Goal: Task Accomplishment & Management: Use online tool/utility

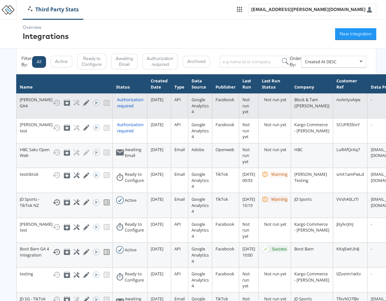
click at [117, 99] on div "Authorization required" at bounding box center [130, 103] width 27 height 12
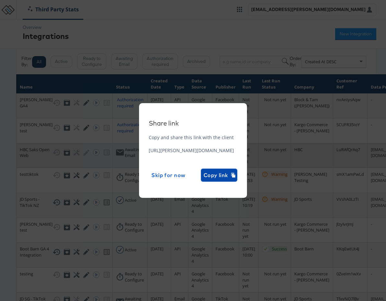
click at [235, 176] on span "Copy link" at bounding box center [218, 174] width 31 height 9
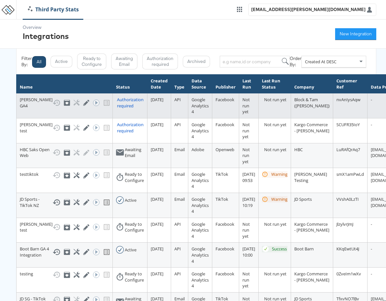
click at [117, 104] on div "Authorization required" at bounding box center [130, 103] width 27 height 12
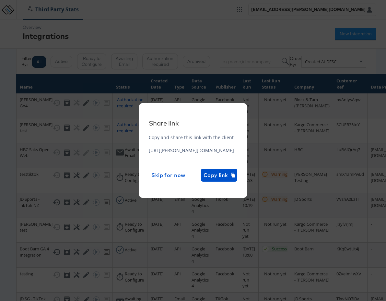
click at [302, 47] on div "Share link Copy and share this link with the client https://odie.stitcherads.co…" at bounding box center [193, 150] width 386 height 301
click at [185, 174] on span "Skip for now" at bounding box center [168, 174] width 34 height 9
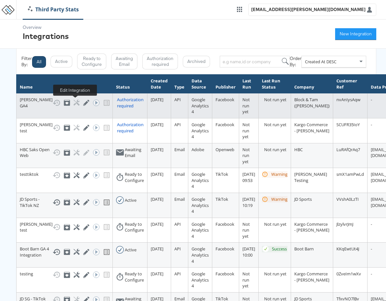
click at [83, 103] on icon at bounding box center [86, 102] width 6 height 6
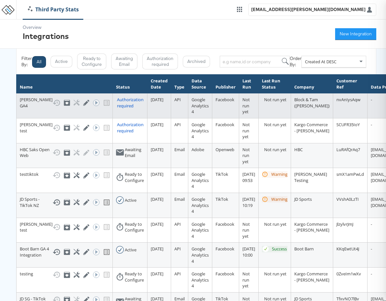
scroll to position [1, 0]
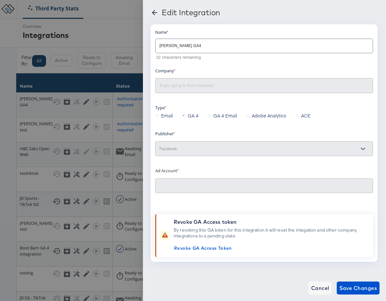
type input "Veronica Beard 2.0: (ACT: 497801206465538)"
type input "Block & Tam ([PERSON_NAME])"
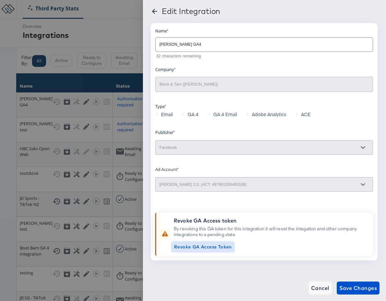
click at [207, 247] on span "Revoke GA Access Token" at bounding box center [203, 247] width 58 height 8
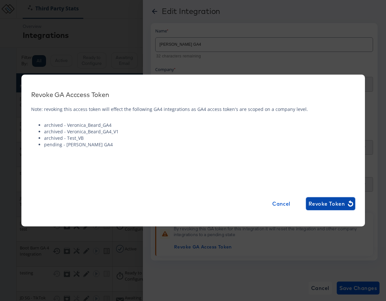
click at [329, 201] on span "Revoke Token" at bounding box center [330, 203] width 44 height 9
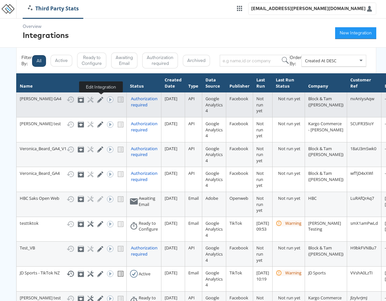
drag, startPoint x: 98, startPoint y: 98, endPoint x: 103, endPoint y: 99, distance: 5.0
click at [98, 98] on div "Show History Archive Configure Edit Integration Run ACE Workflow Now" at bounding box center [94, 100] width 57 height 8
click at [98, 99] on icon at bounding box center [100, 100] width 6 height 6
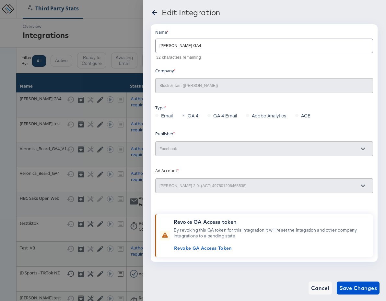
scroll to position [1, 0]
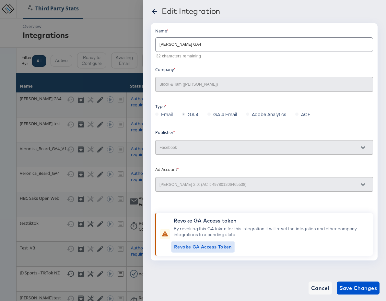
click at [219, 248] on span "Revoke GA Access Token" at bounding box center [203, 247] width 58 height 8
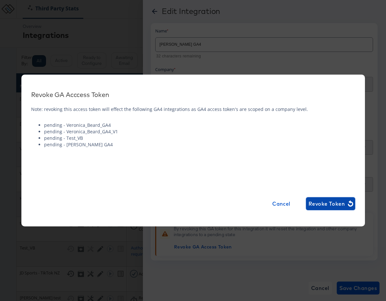
click at [323, 202] on span "Revoke Token" at bounding box center [330, 203] width 44 height 9
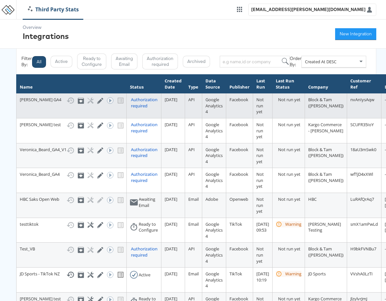
click at [137, 104] on div "Authorization required" at bounding box center [144, 103] width 27 height 12
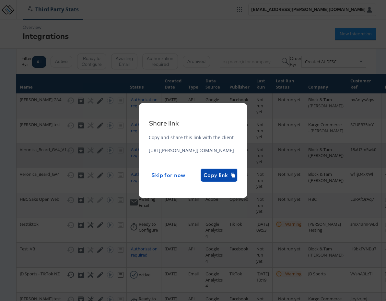
click at [235, 177] on span "Copy link" at bounding box center [218, 174] width 31 height 9
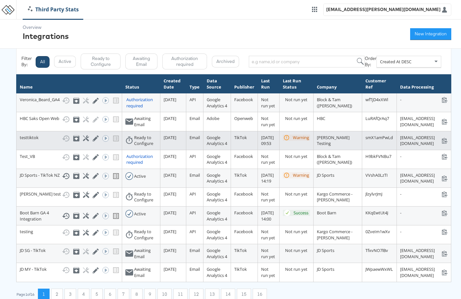
scroll to position [113, 0]
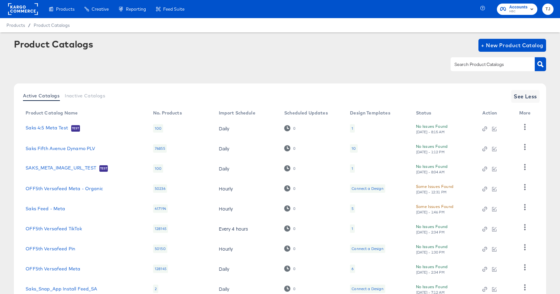
click at [22, 9] on rect at bounding box center [23, 9] width 30 height 12
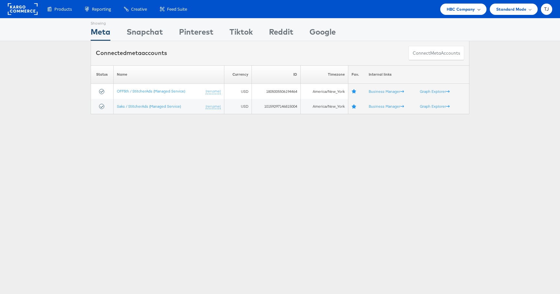
click at [477, 11] on div "HBC Company" at bounding box center [463, 9] width 33 height 7
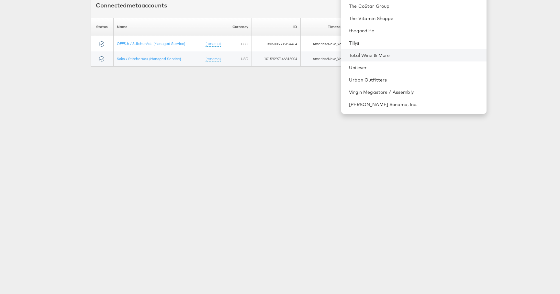
scroll to position [930, 0]
click at [425, 54] on link "Total Wine & More" at bounding box center [415, 55] width 132 height 6
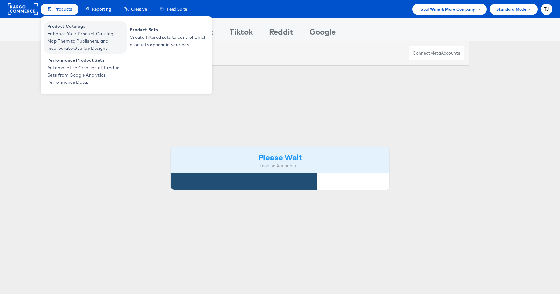
click at [66, 31] on span "Enhance Your Product Catalog, Map Them to Publishers, and Incorporate Overlay D…" at bounding box center [86, 41] width 78 height 22
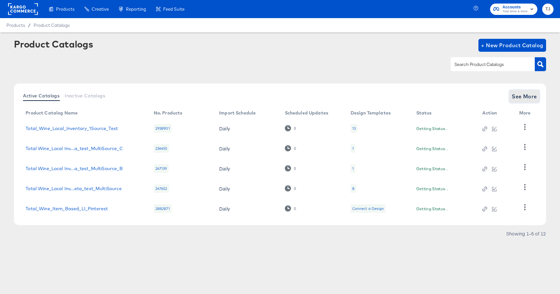
click at [522, 98] on span "See More" at bounding box center [524, 96] width 25 height 9
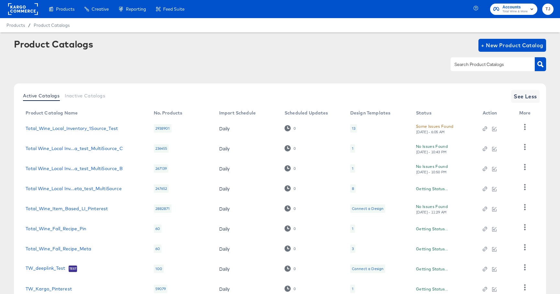
scroll to position [68, 0]
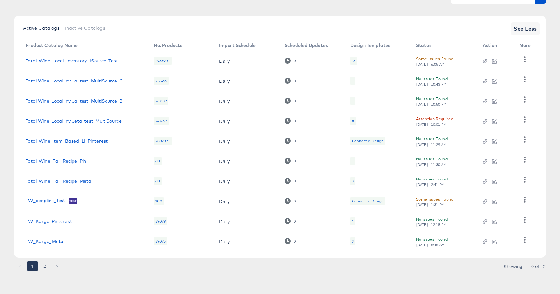
click at [45, 267] on button "2" at bounding box center [45, 266] width 10 height 10
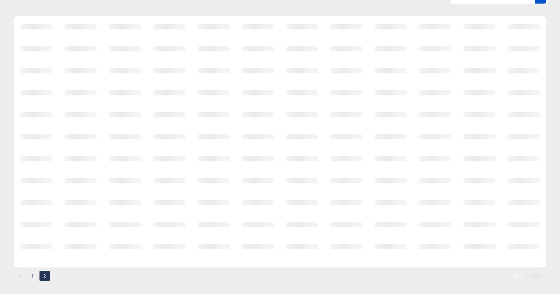
scroll to position [0, 0]
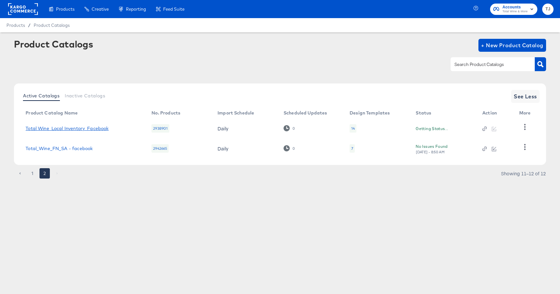
click at [82, 128] on link "Total Wine_Local Inventory_Facebook" at bounding box center [67, 128] width 83 height 5
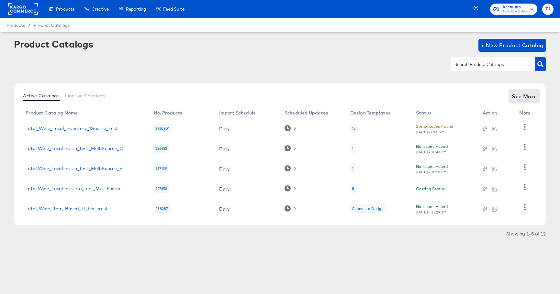
click at [521, 96] on span "See More" at bounding box center [524, 96] width 25 height 9
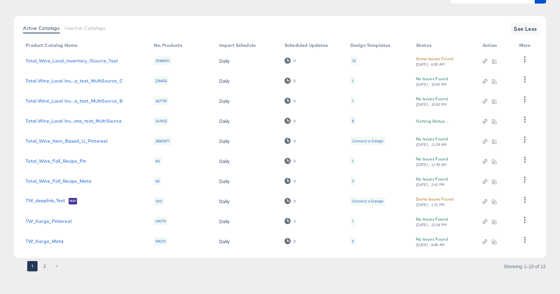
scroll to position [68, 0]
click at [47, 267] on button "2" at bounding box center [45, 266] width 10 height 10
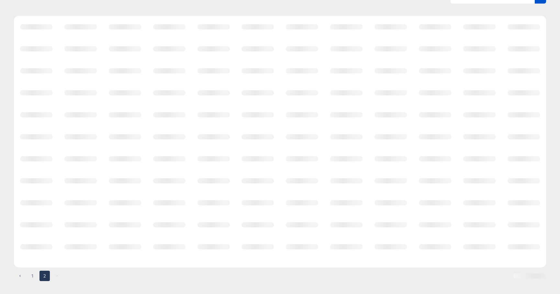
scroll to position [0, 0]
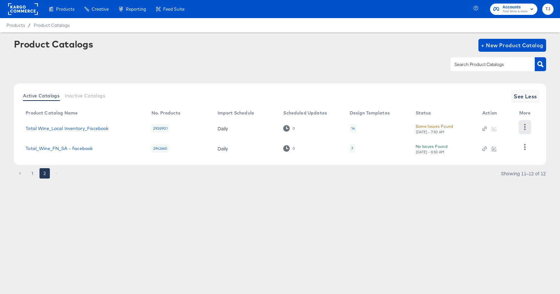
click at [526, 128] on icon "button" at bounding box center [525, 127] width 6 height 6
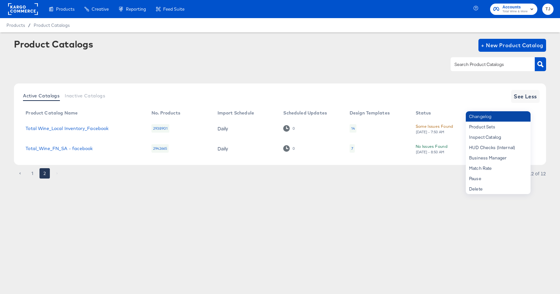
click at [495, 117] on div "Changelog" at bounding box center [498, 116] width 65 height 10
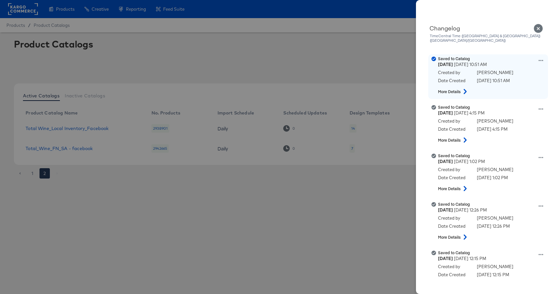
click at [467, 89] on icon at bounding box center [466, 91] width 8 height 5
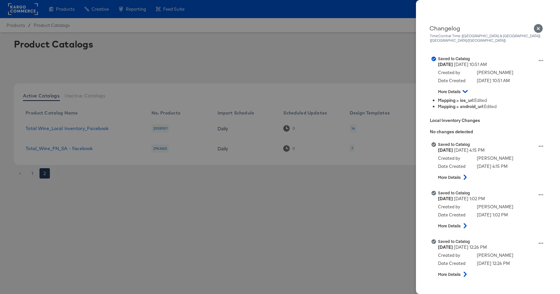
click at [538, 28] on icon "Close" at bounding box center [538, 28] width 9 height 9
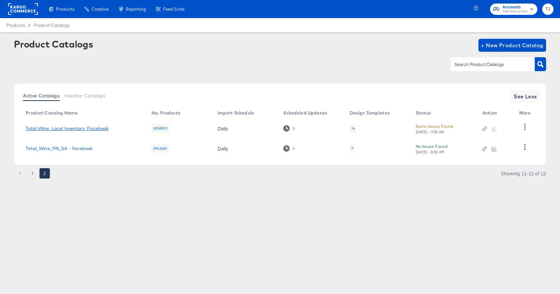
click at [81, 130] on link "Total Wine_Local Inventory_Facebook" at bounding box center [67, 128] width 83 height 5
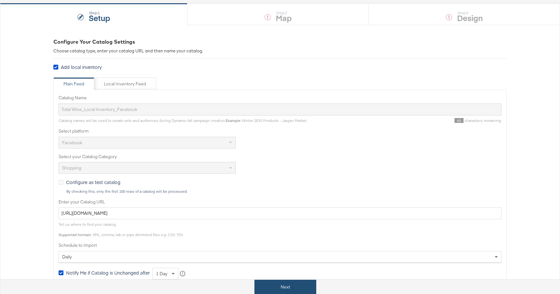
scroll to position [59, 0]
click at [286, 289] on button "Next" at bounding box center [286, 287] width 62 height 15
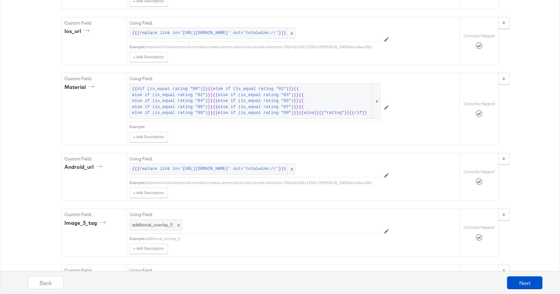
scroll to position [939, 0]
